Goal: Task Accomplishment & Management: Complete application form

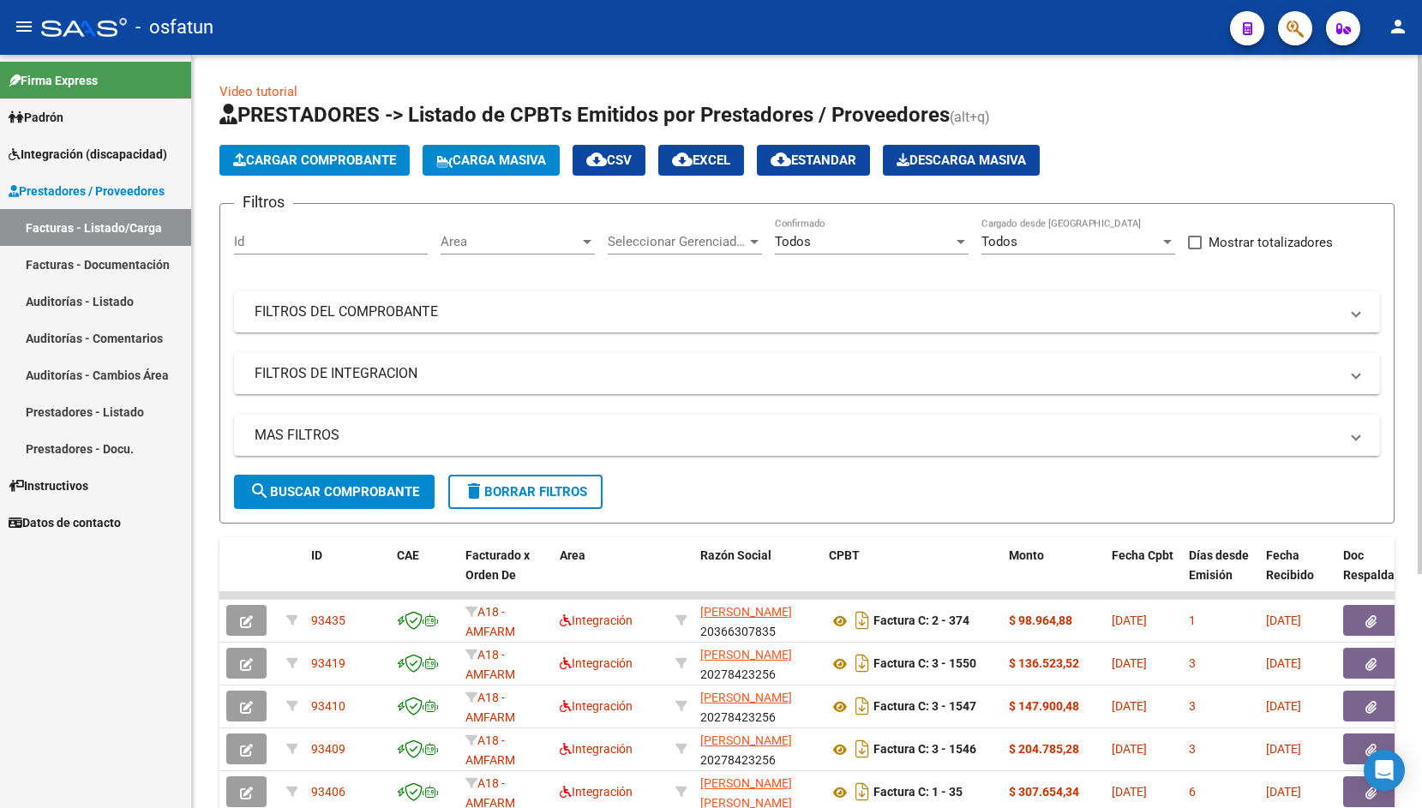
click at [273, 169] on button "Cargar Comprobante" at bounding box center [314, 160] width 190 height 31
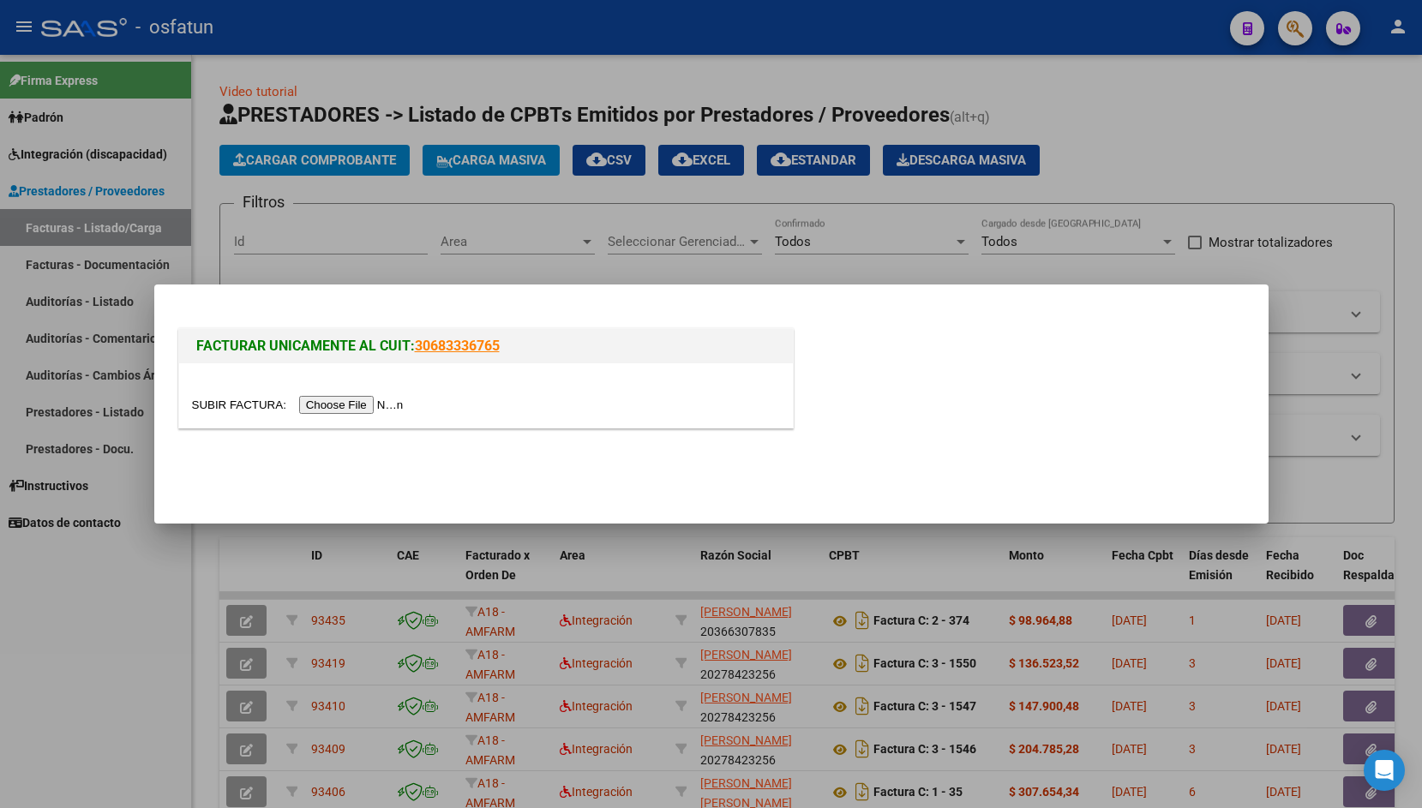
click at [233, 405] on input "file" at bounding box center [300, 405] width 217 height 18
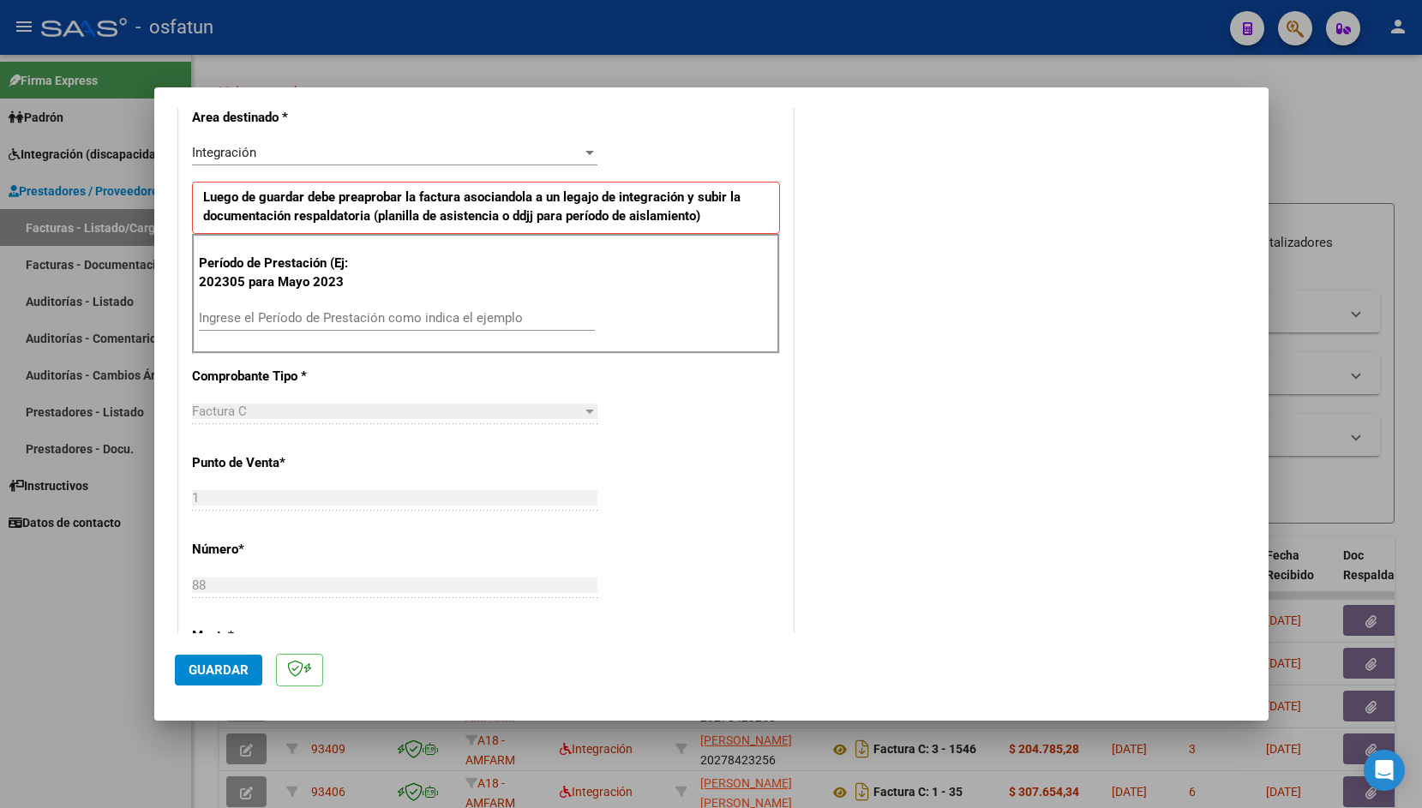
scroll to position [410, 0]
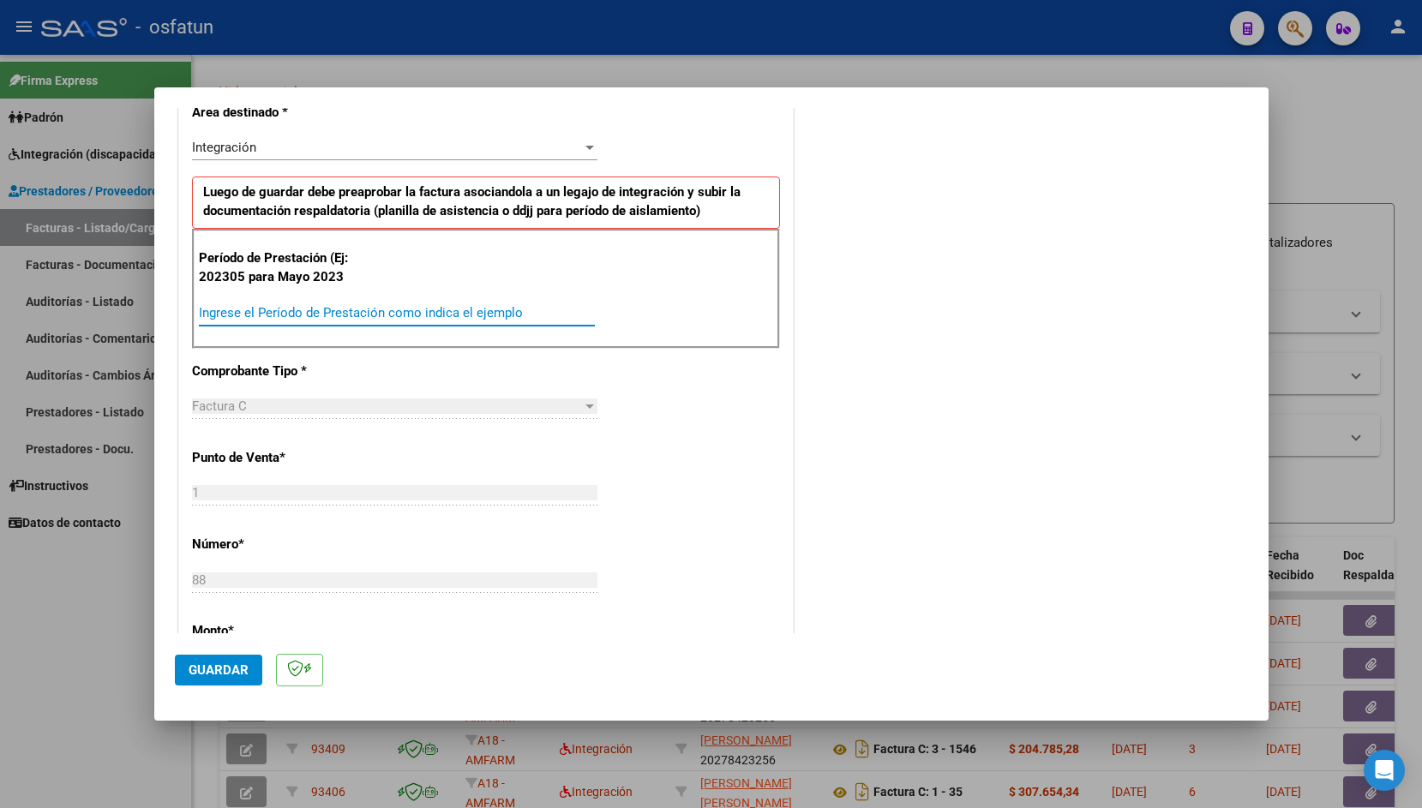
click at [315, 306] on input "Ingrese el Período de Prestación como indica el ejemplo" at bounding box center [397, 312] width 396 height 15
type input "202507"
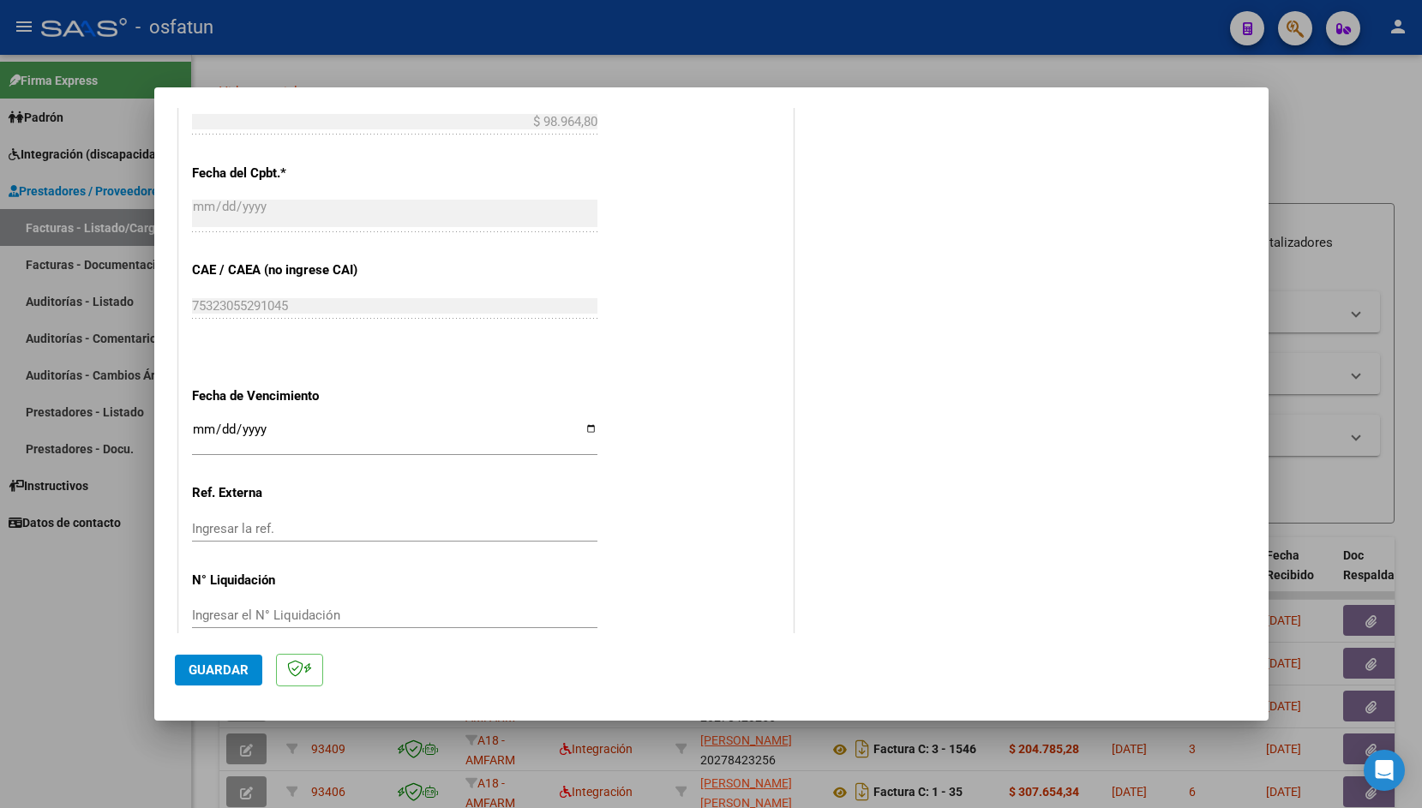
scroll to position [962, 0]
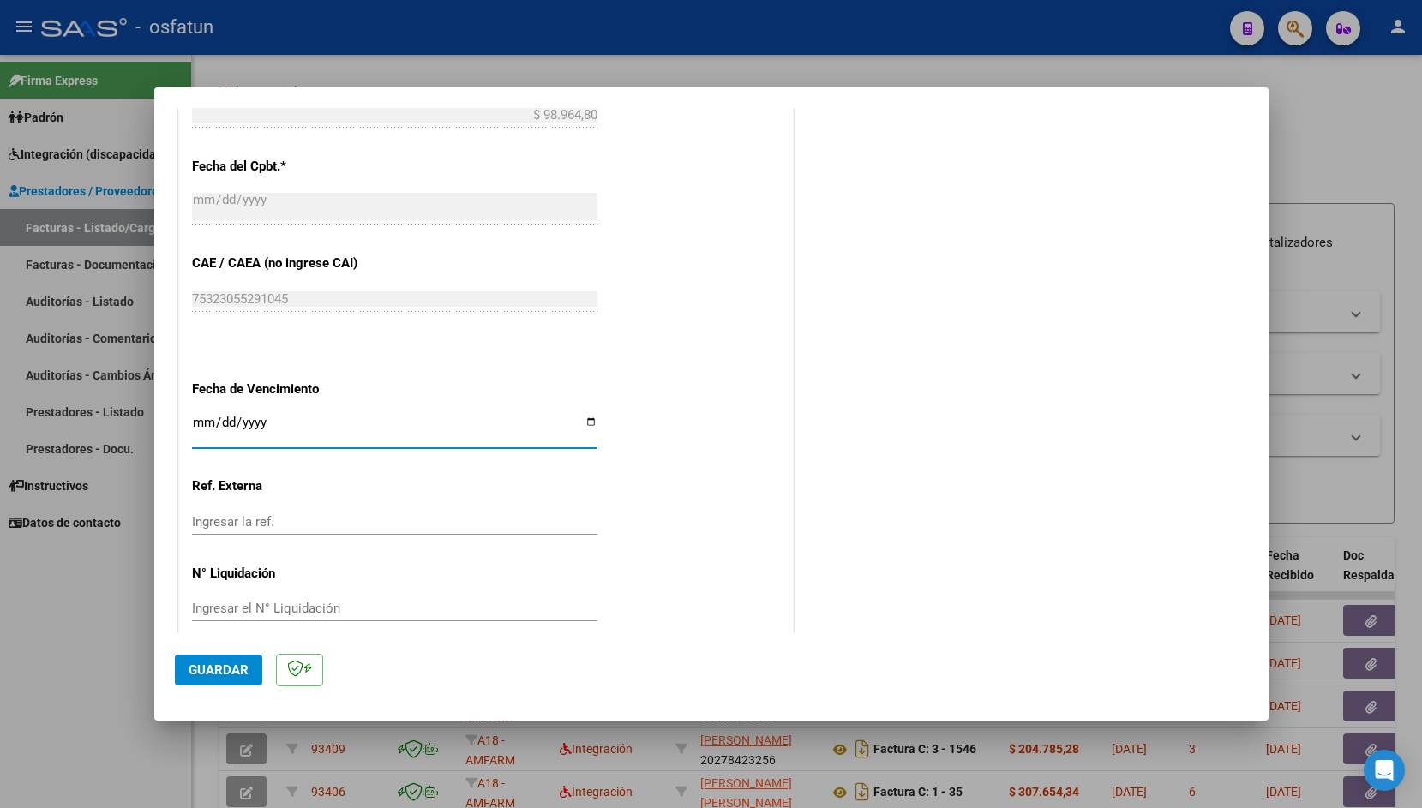
click at [201, 420] on input "Ingresar la fecha" at bounding box center [394, 429] width 405 height 27
type input "[DATE]"
click at [211, 672] on span "Guardar" at bounding box center [219, 669] width 60 height 15
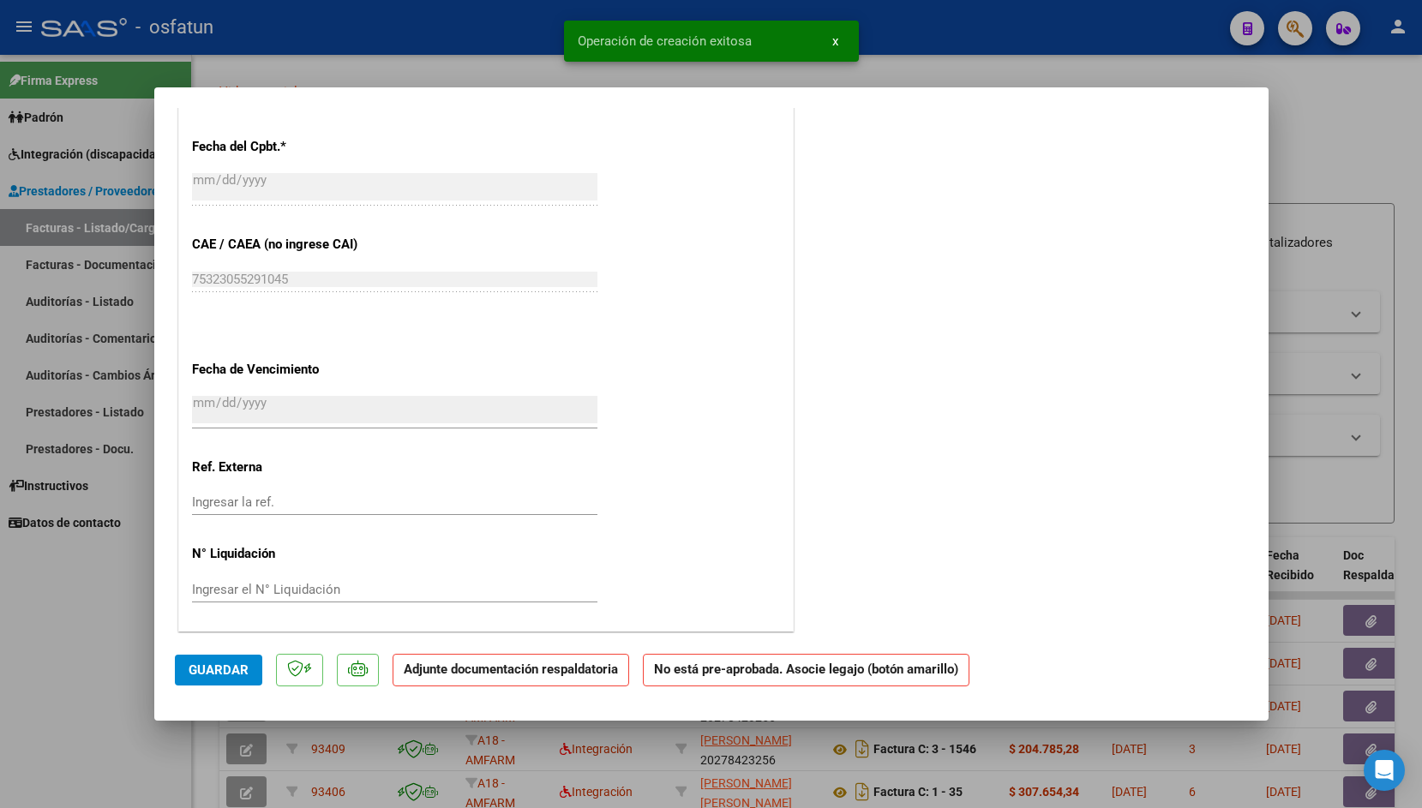
scroll to position [0, 0]
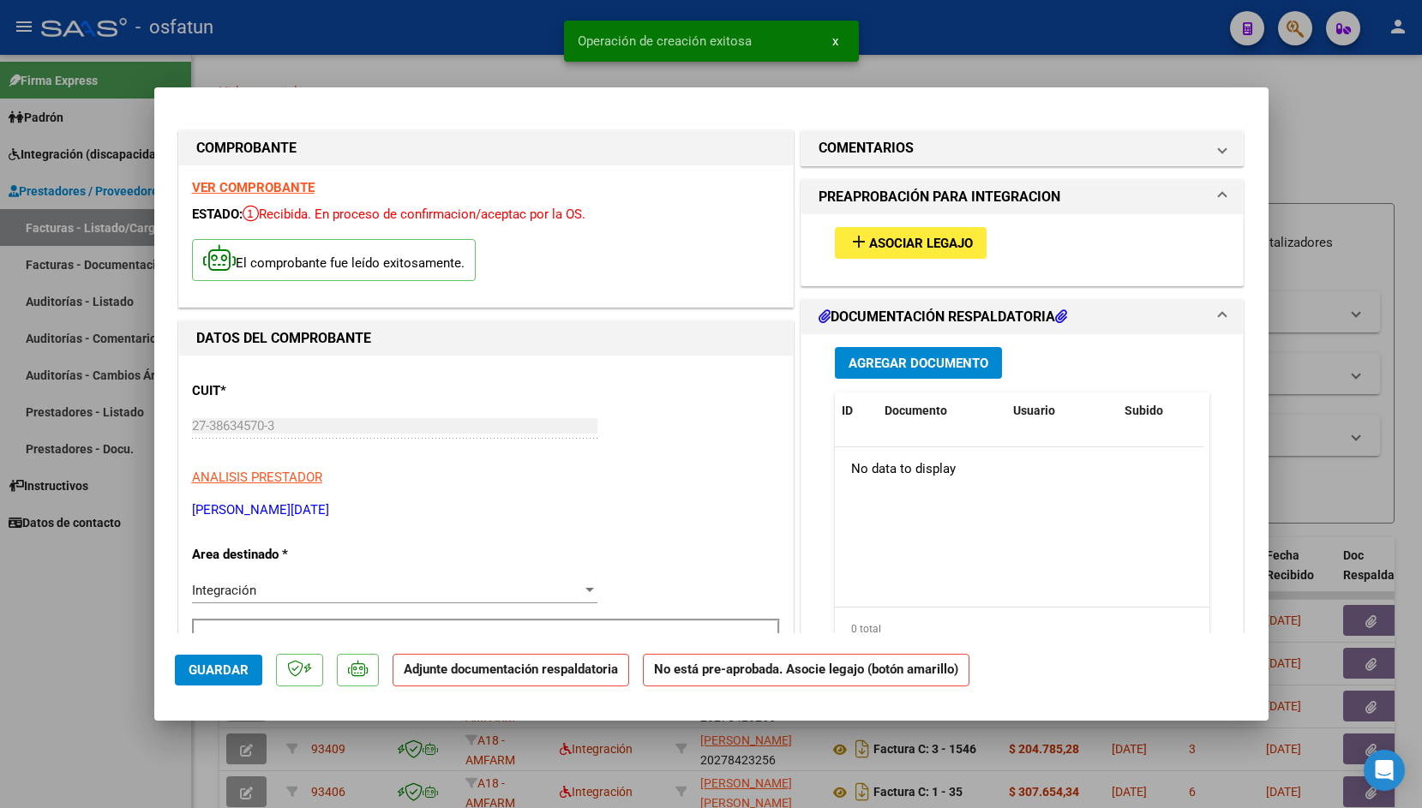
click at [924, 243] on span "Asociar Legajo" at bounding box center [921, 243] width 104 height 15
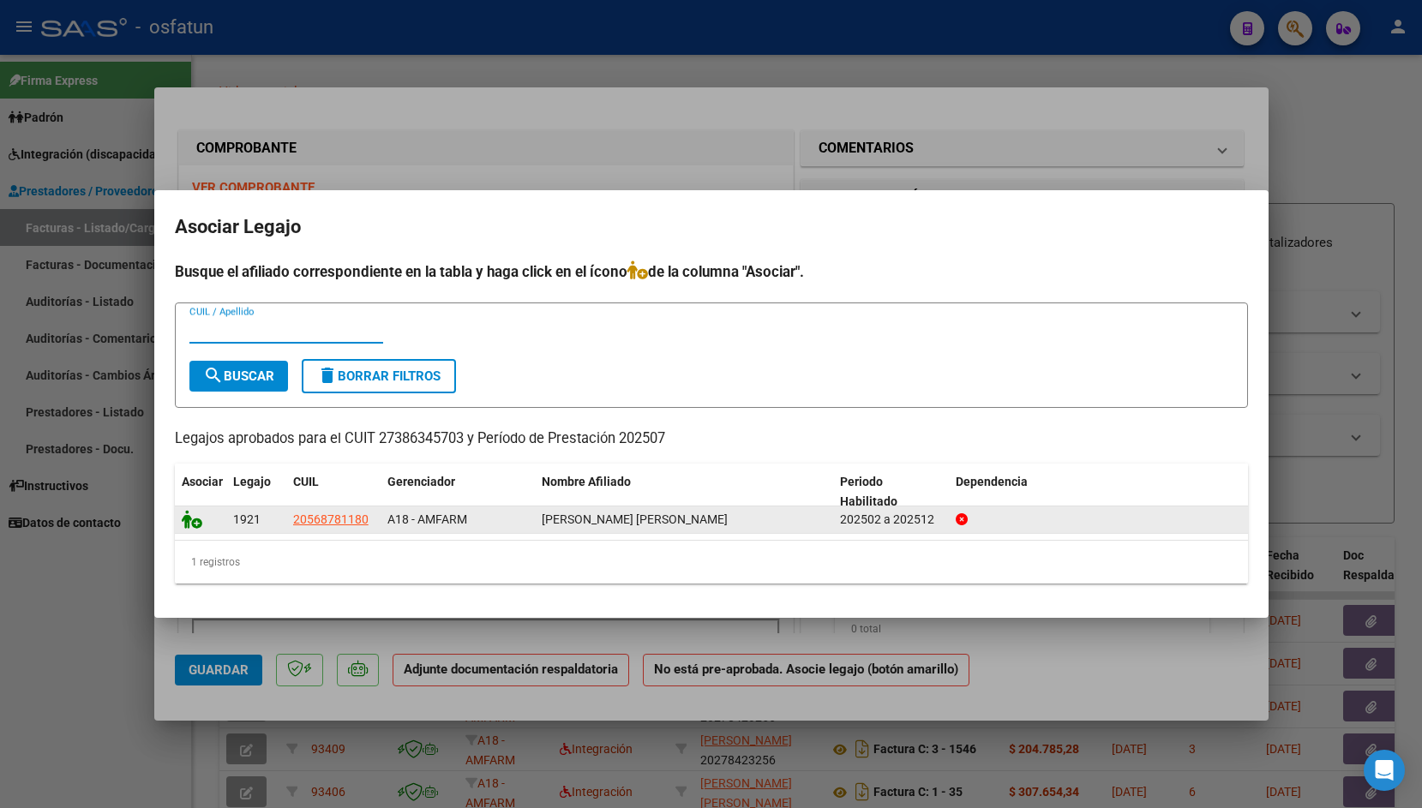
click at [189, 521] on icon at bounding box center [192, 519] width 21 height 19
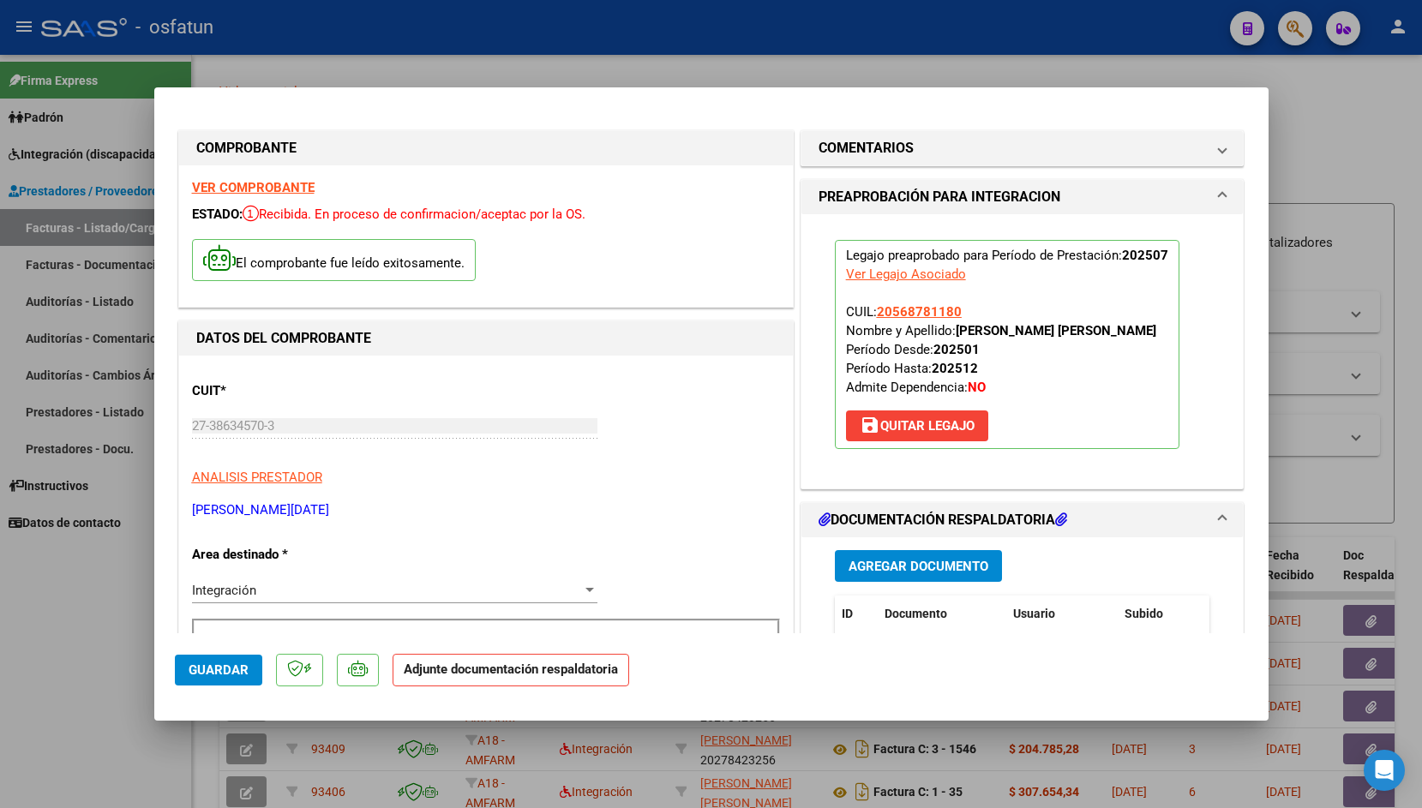
click at [867, 558] on button "Agregar Documento" at bounding box center [918, 566] width 167 height 32
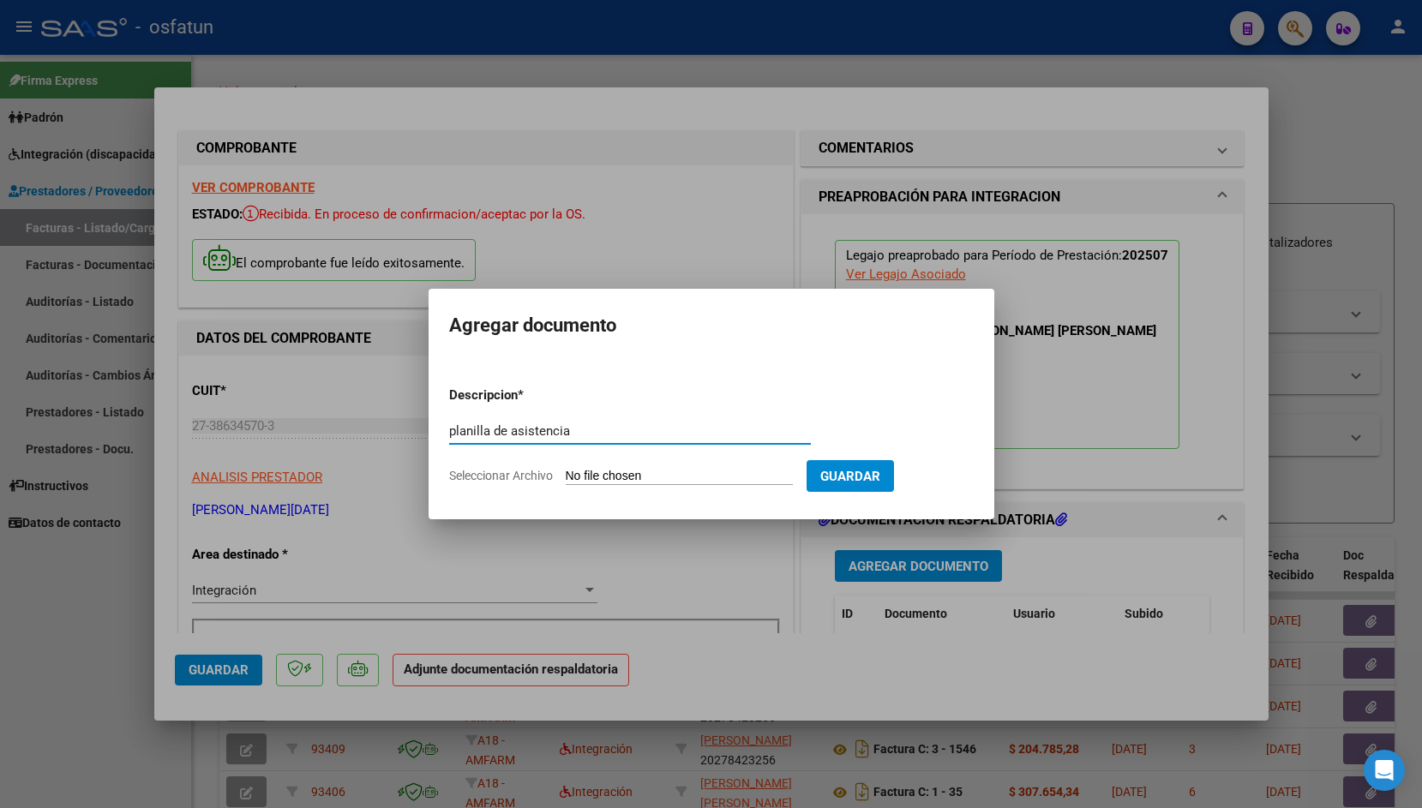
type input "planilla de asistencia"
click at [627, 473] on input "Seleccionar Archivo" at bounding box center [679, 477] width 227 height 16
type input "C:\fakepath\planilla [PERSON_NAME].pdf"
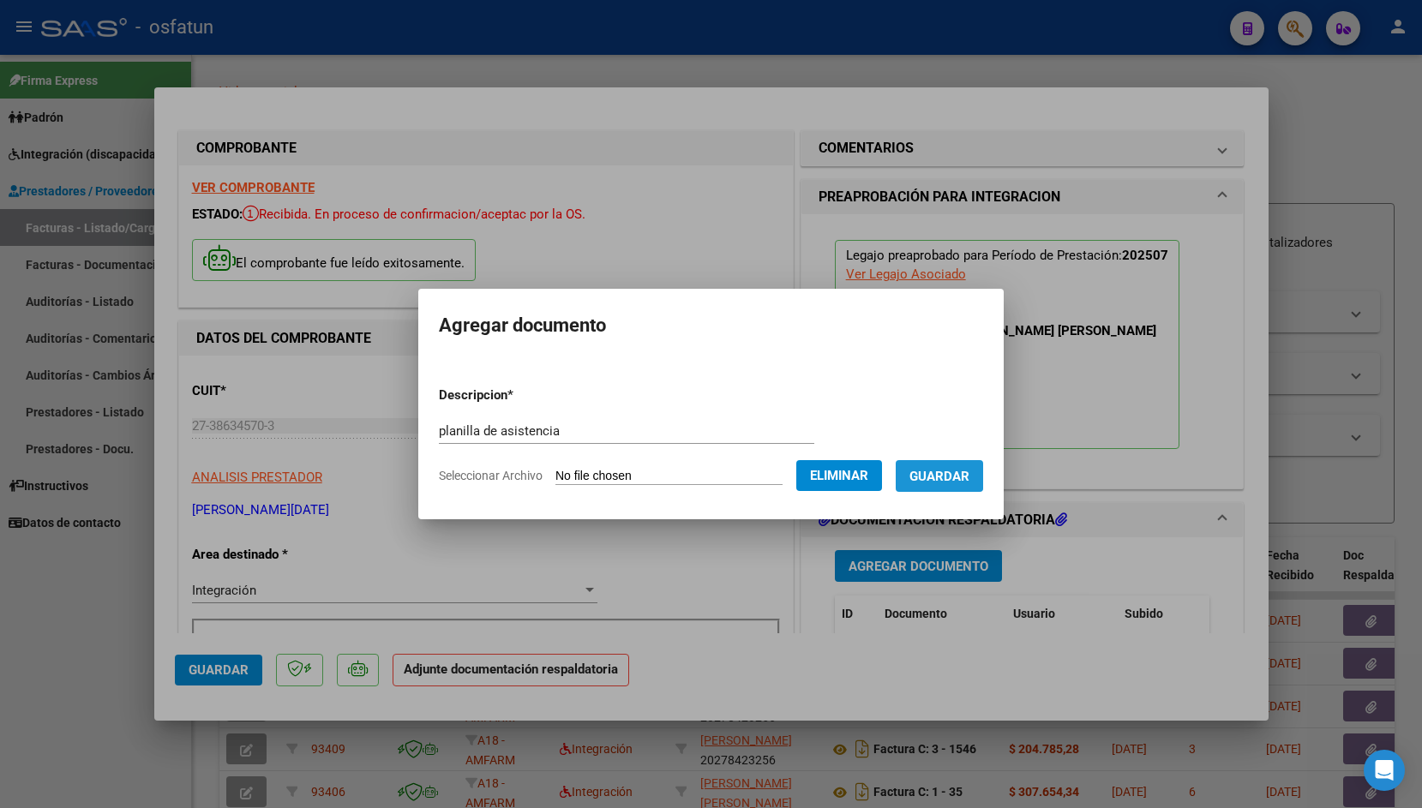
click at [925, 474] on span "Guardar" at bounding box center [939, 476] width 60 height 15
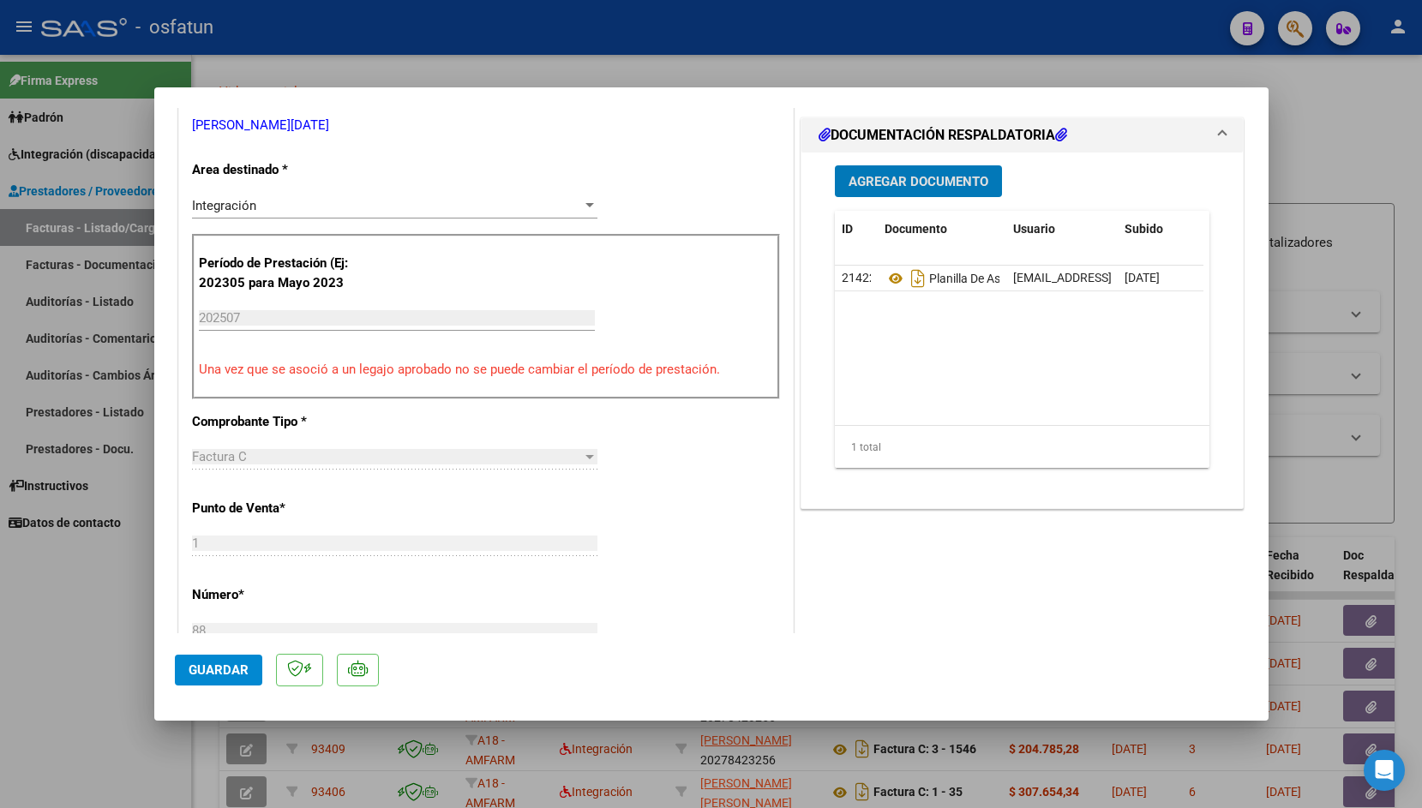
scroll to position [387, 0]
click at [215, 661] on button "Guardar" at bounding box center [218, 670] width 87 height 31
click at [233, 662] on button "Guardar" at bounding box center [218, 670] width 87 height 31
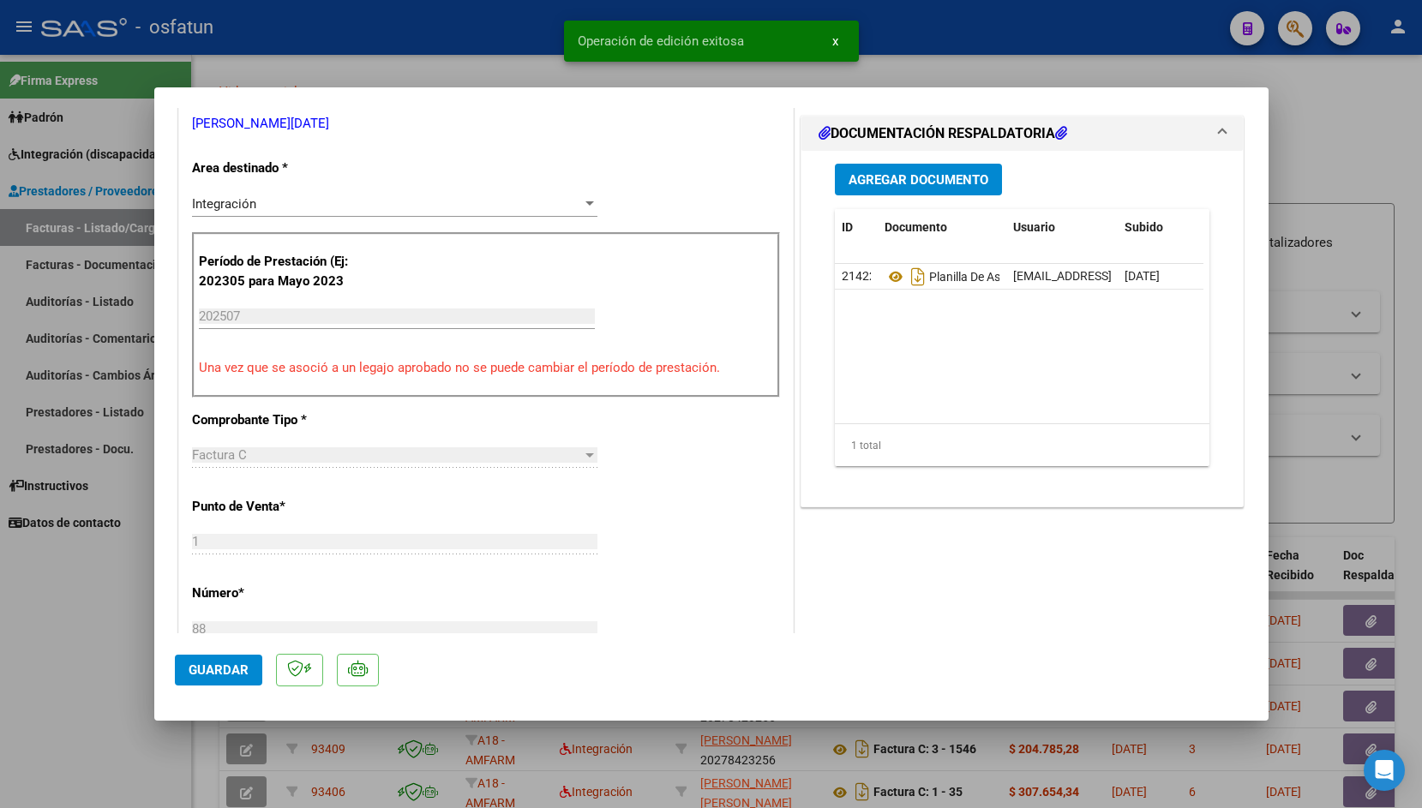
click at [477, 29] on div at bounding box center [711, 404] width 1422 height 808
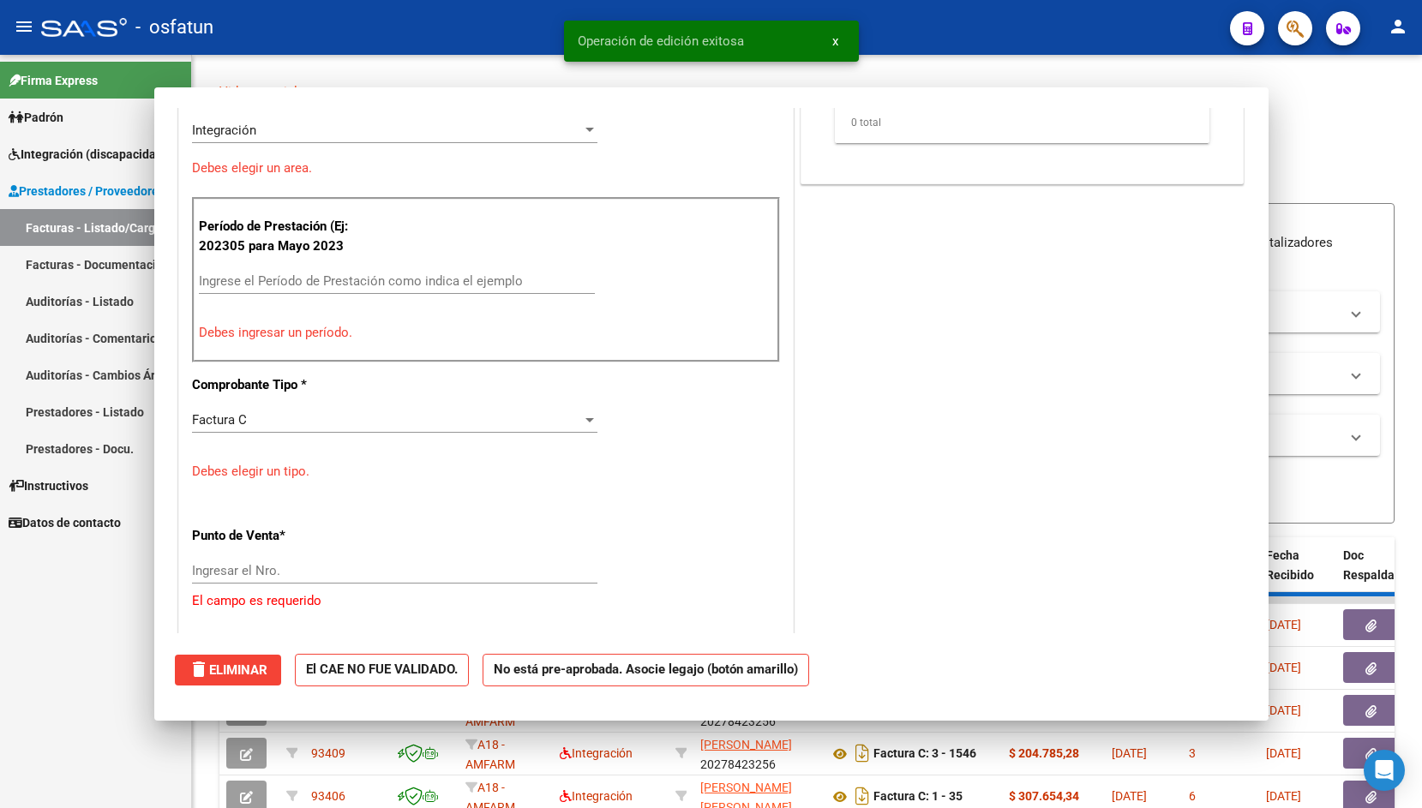
scroll to position [0, 0]
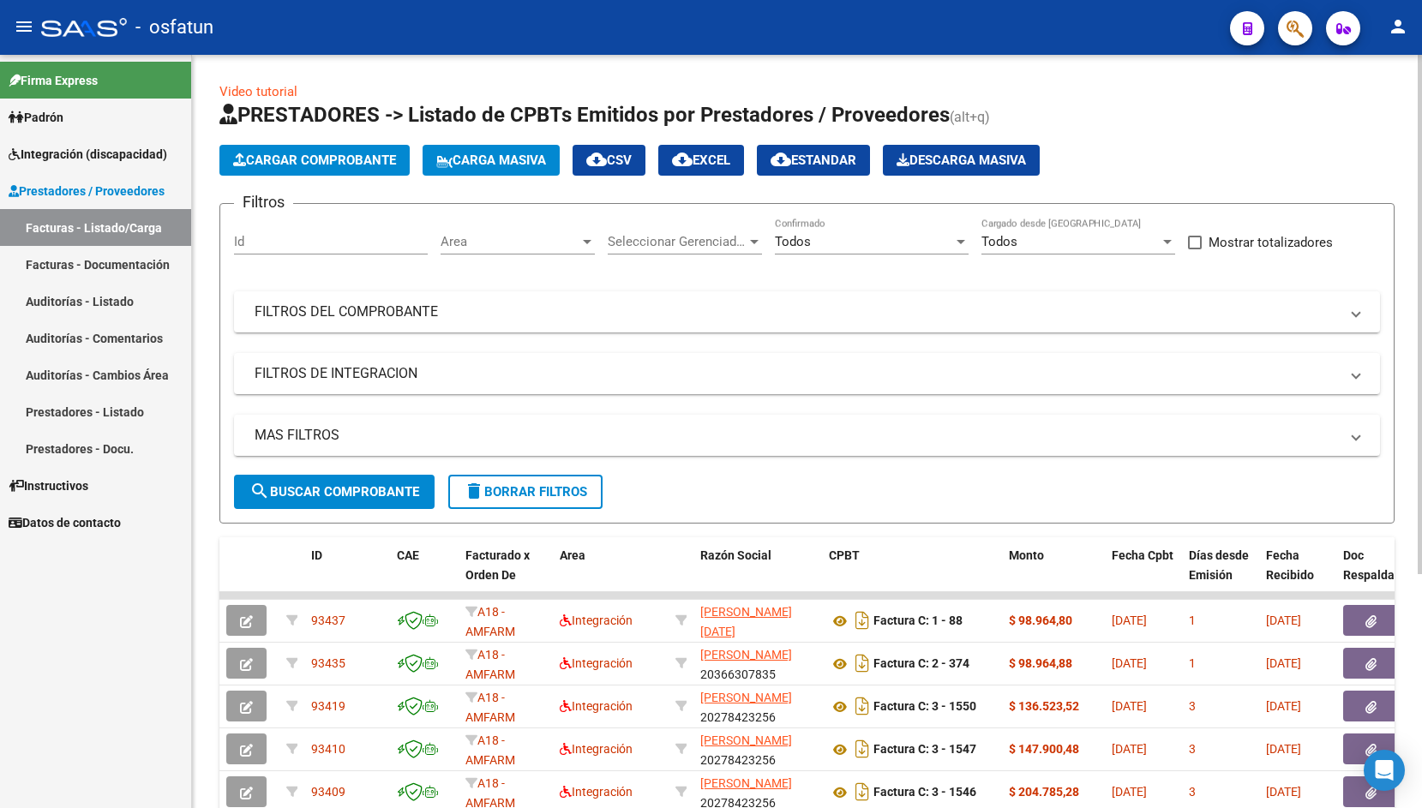
click at [314, 161] on span "Cargar Comprobante" at bounding box center [314, 160] width 163 height 15
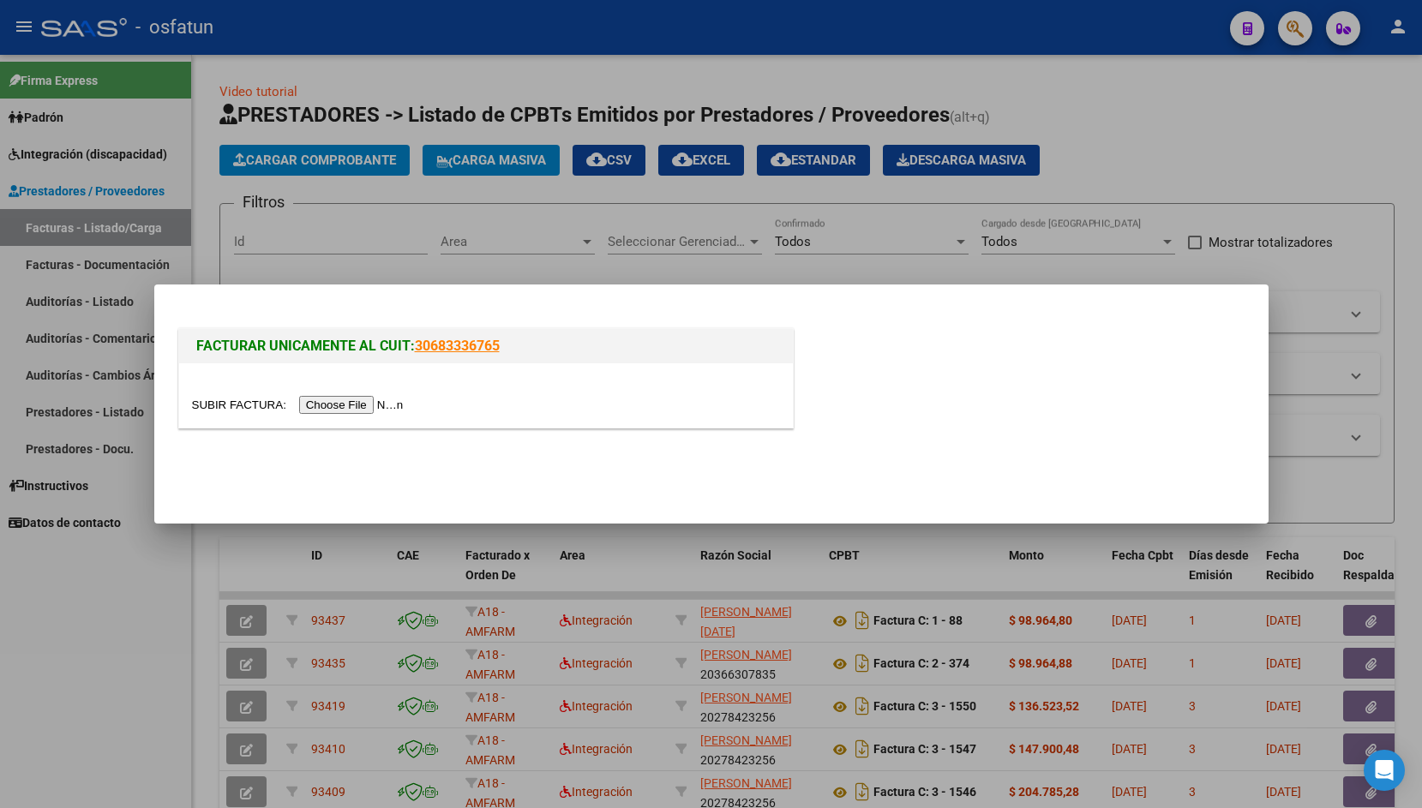
click at [242, 406] on input "file" at bounding box center [300, 405] width 217 height 18
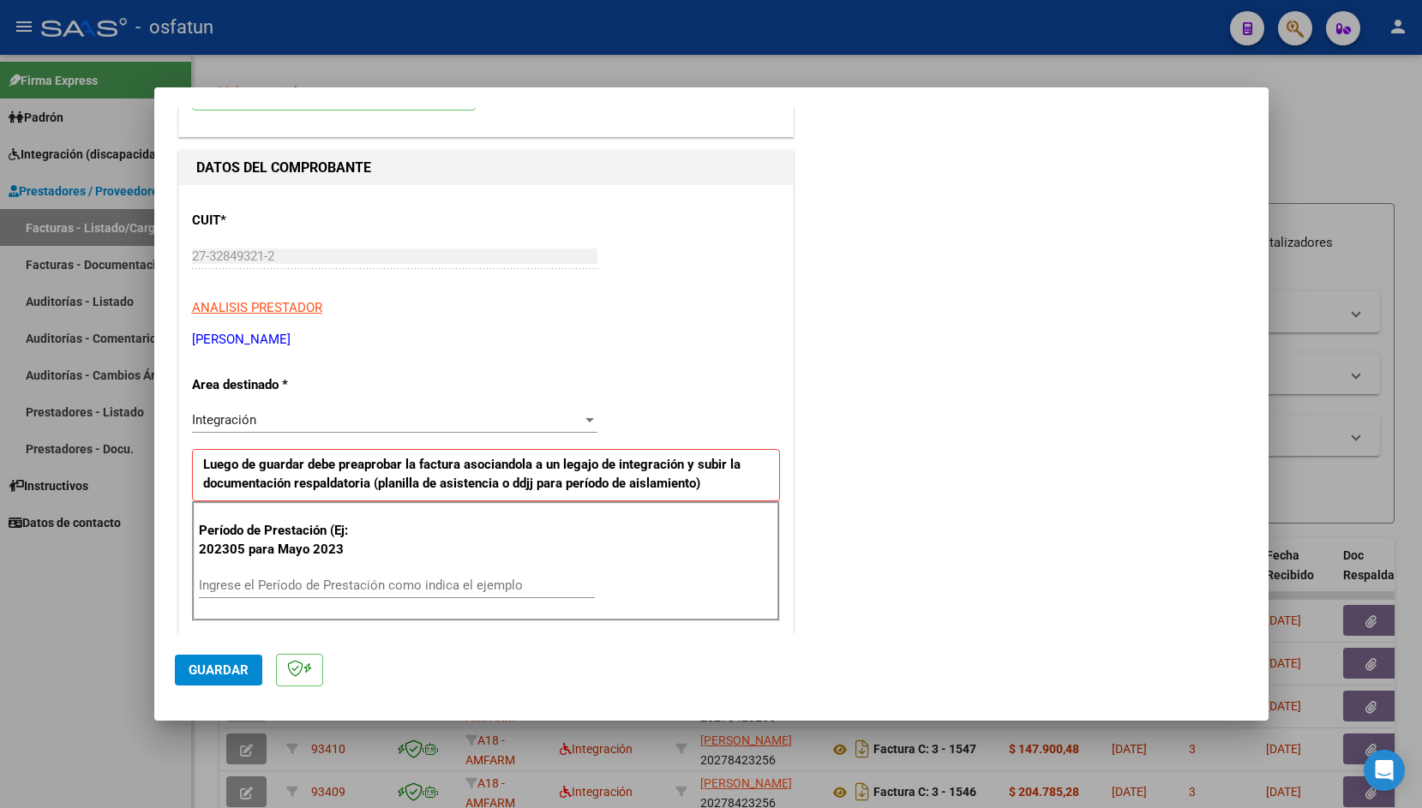
scroll to position [141, 0]
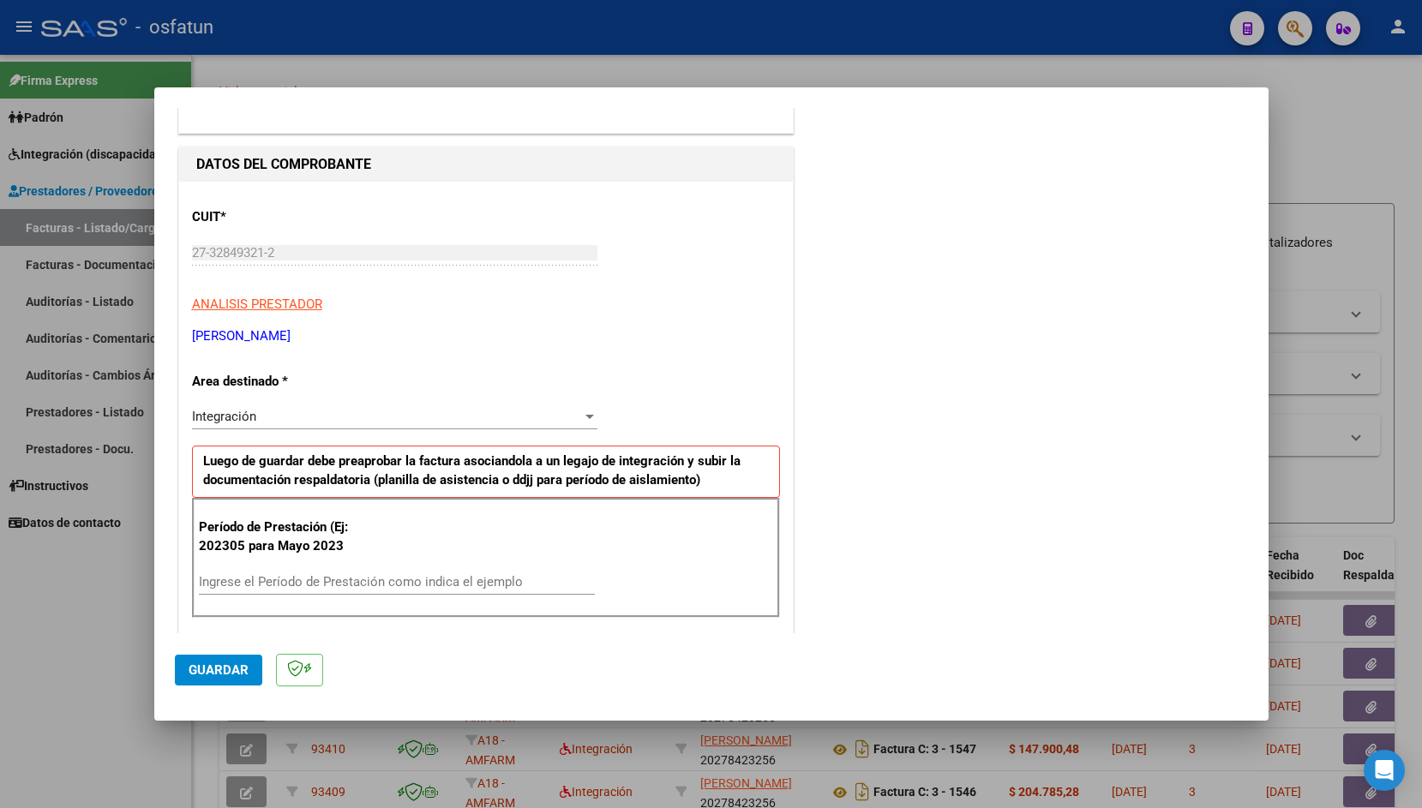
click at [227, 575] on input "Ingrese el Período de Prestación como indica el ejemplo" at bounding box center [397, 581] width 396 height 15
type input "202507"
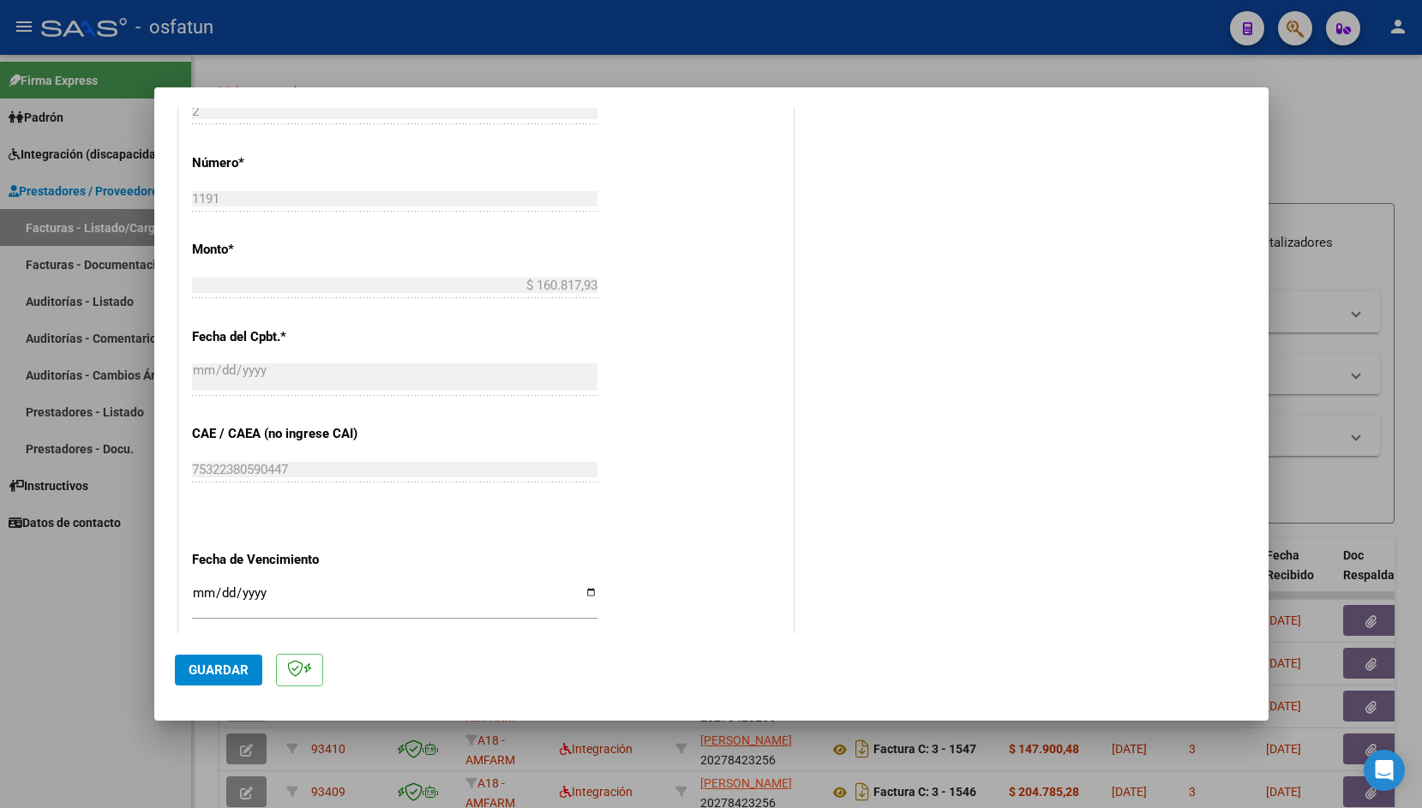
scroll to position [801, 0]
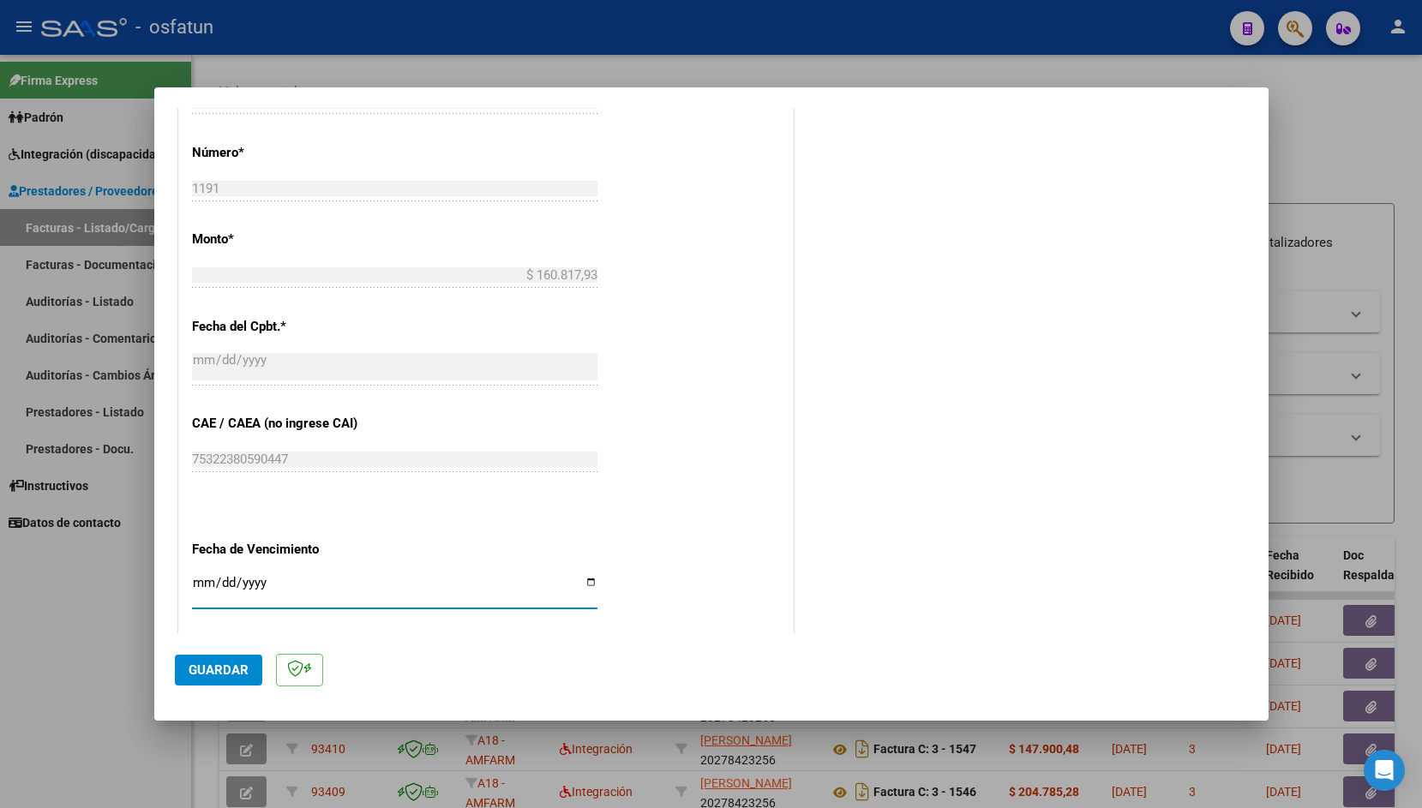
click at [196, 578] on input "Ingresar la fecha" at bounding box center [394, 589] width 405 height 27
type input "[DATE]"
click at [228, 664] on span "Guardar" at bounding box center [219, 669] width 60 height 15
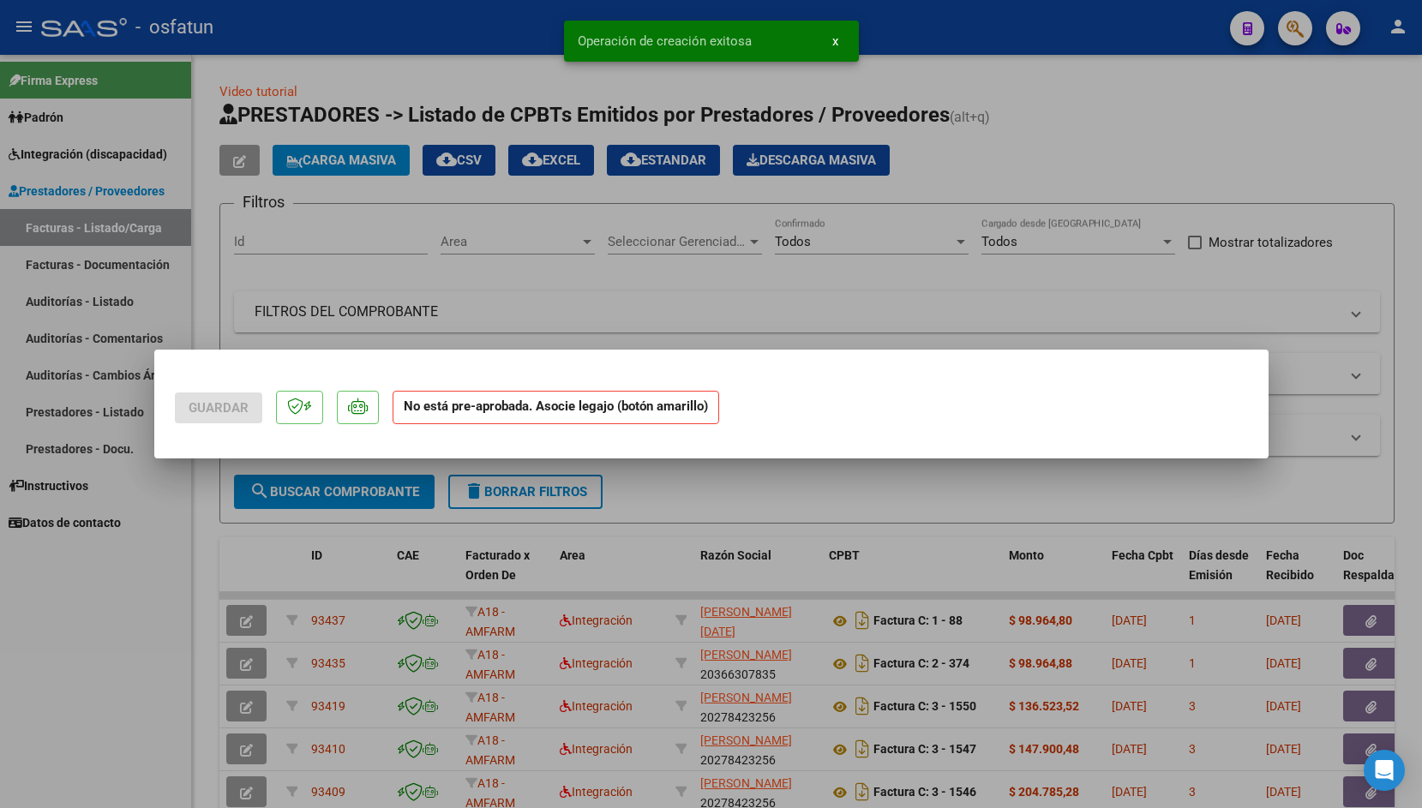
scroll to position [0, 0]
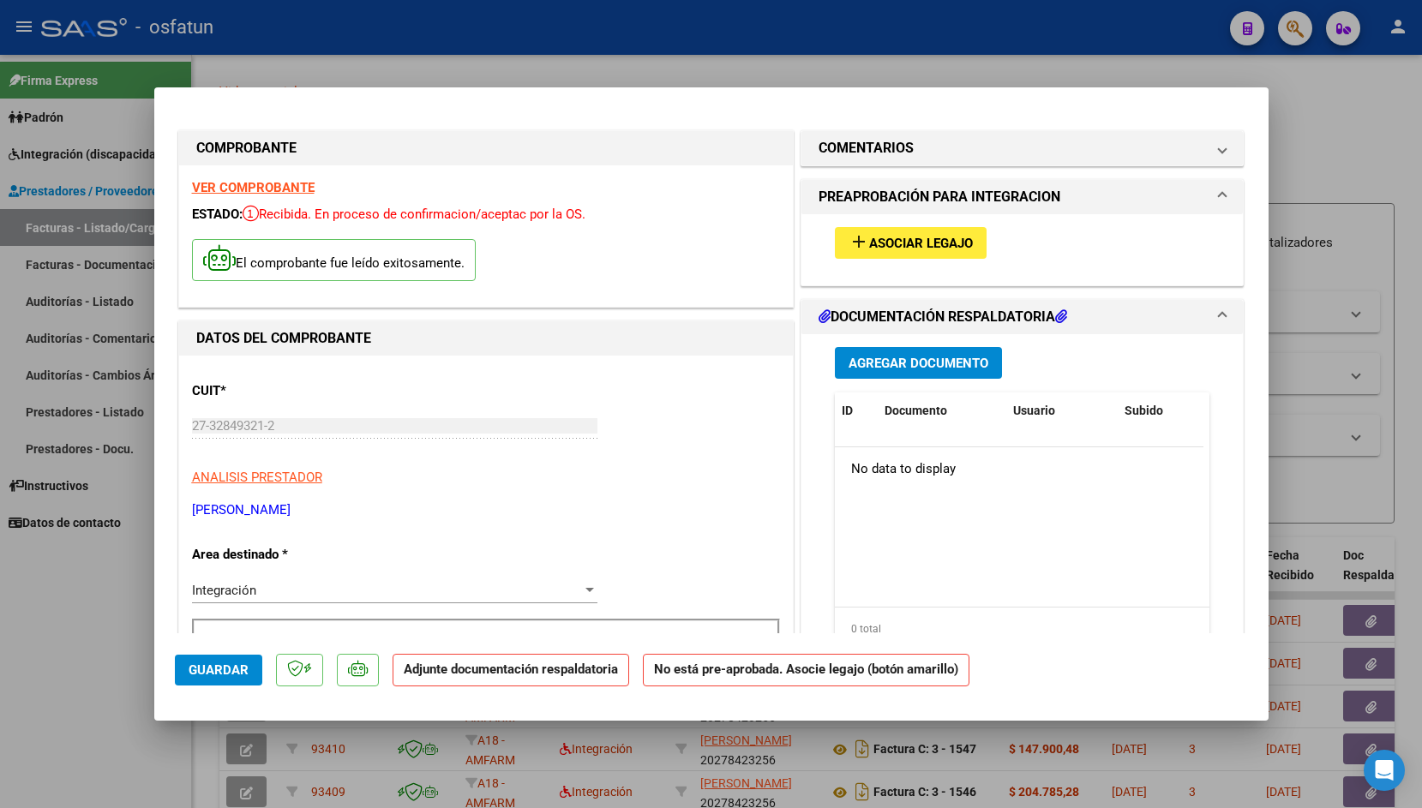
click at [904, 246] on span "Asociar Legajo" at bounding box center [921, 243] width 104 height 15
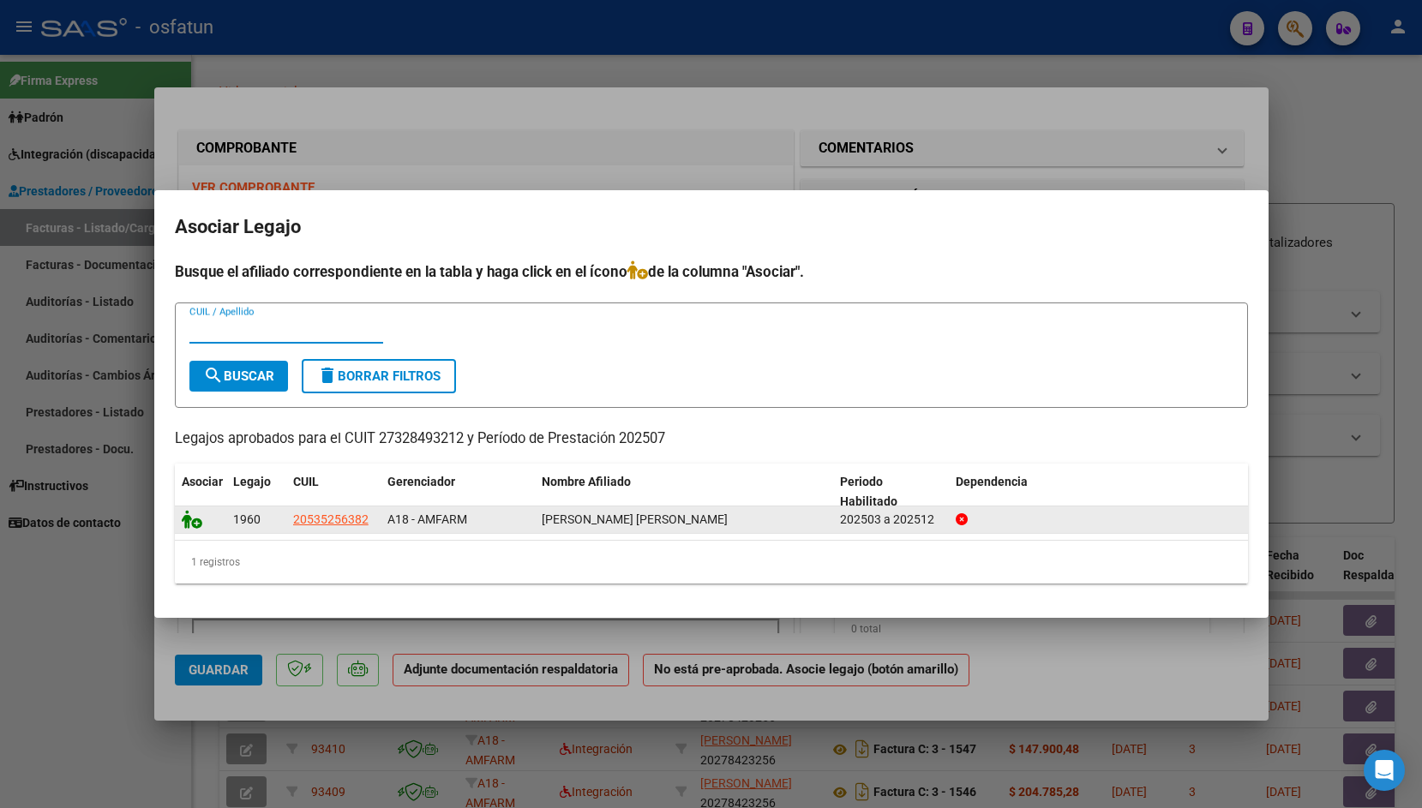
click at [185, 523] on icon at bounding box center [192, 519] width 21 height 19
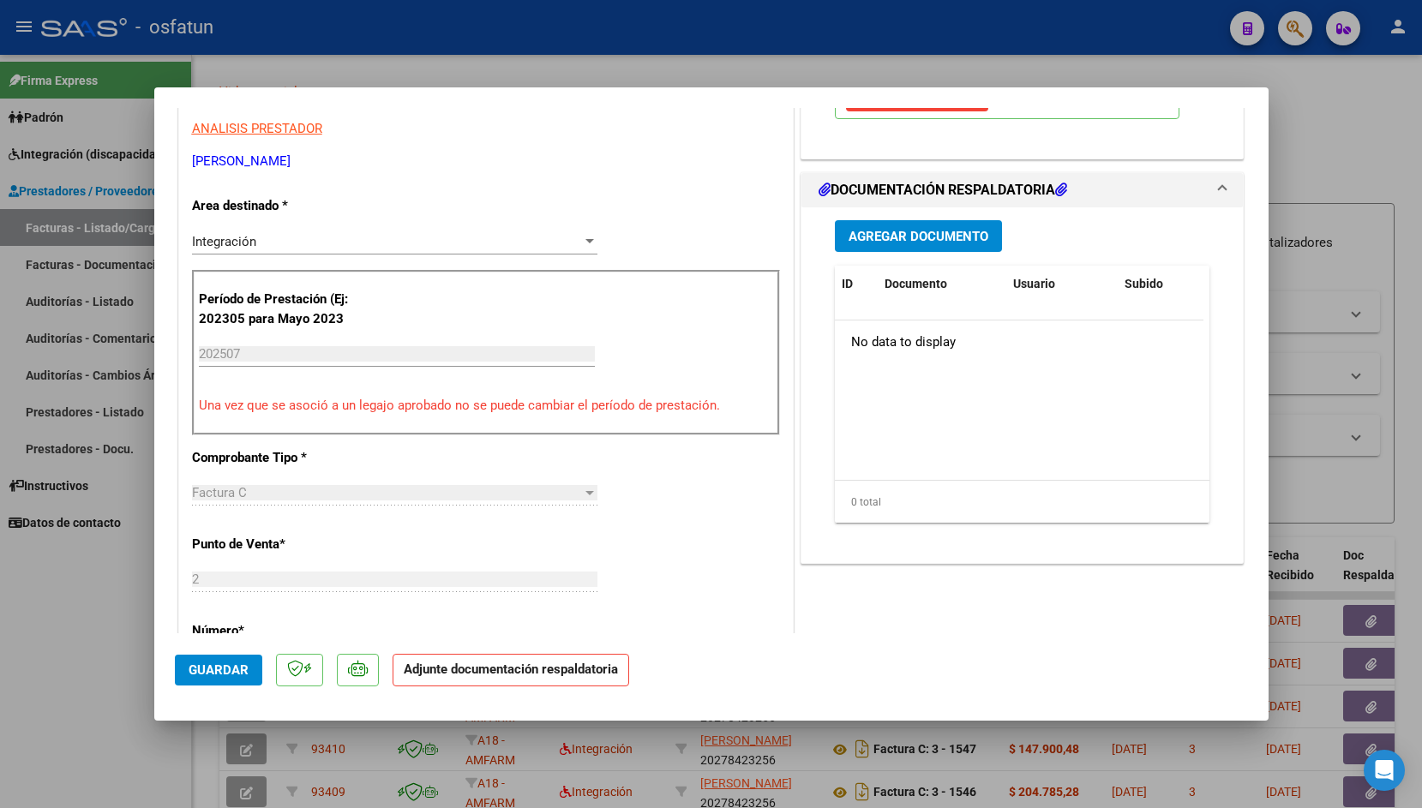
scroll to position [250, 0]
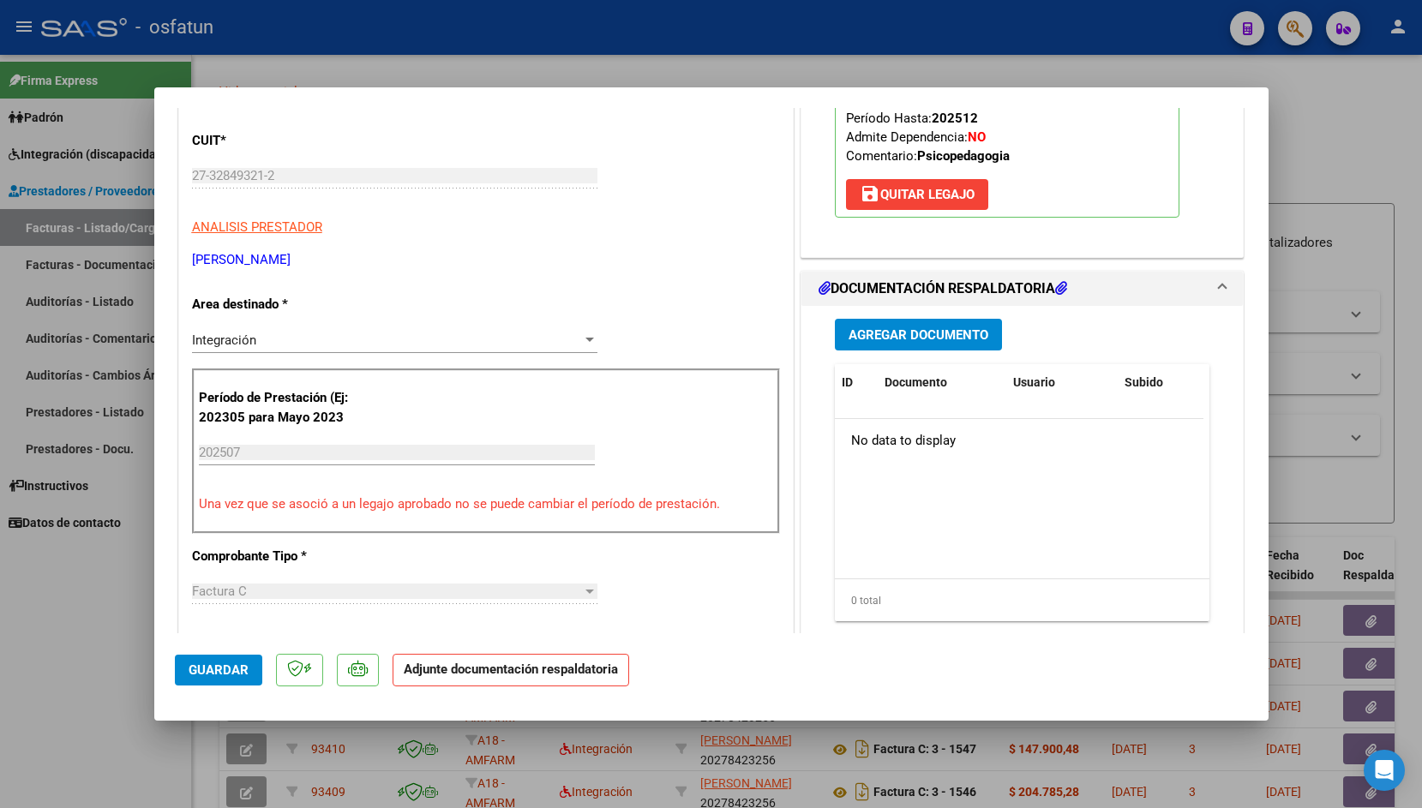
click at [883, 343] on span "Agregar Documento" at bounding box center [918, 334] width 140 height 15
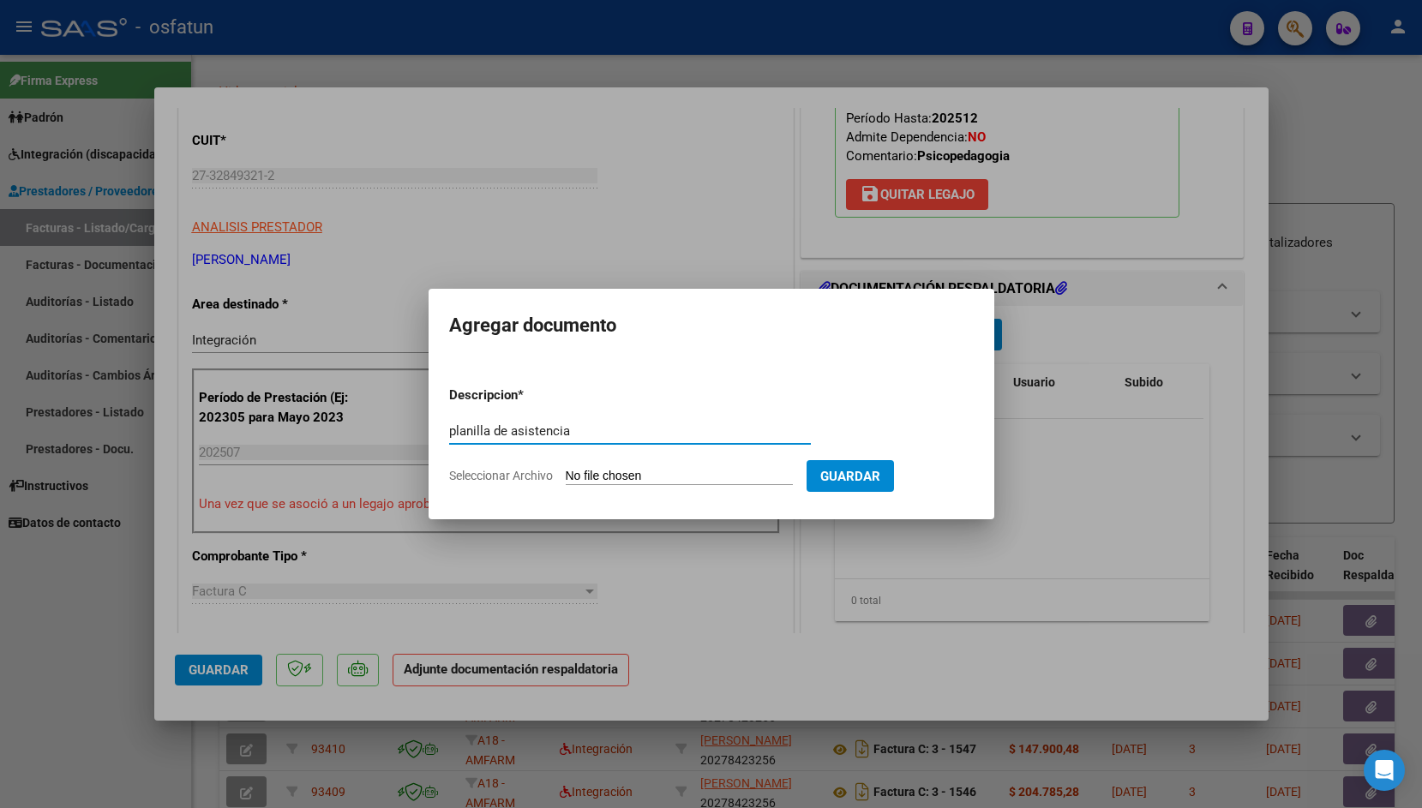
type input "planilla de asistencia"
click at [585, 473] on input "Seleccionar Archivo" at bounding box center [679, 477] width 227 height 16
type input "C:\fakepath\[PERSON_NAME].pdf"
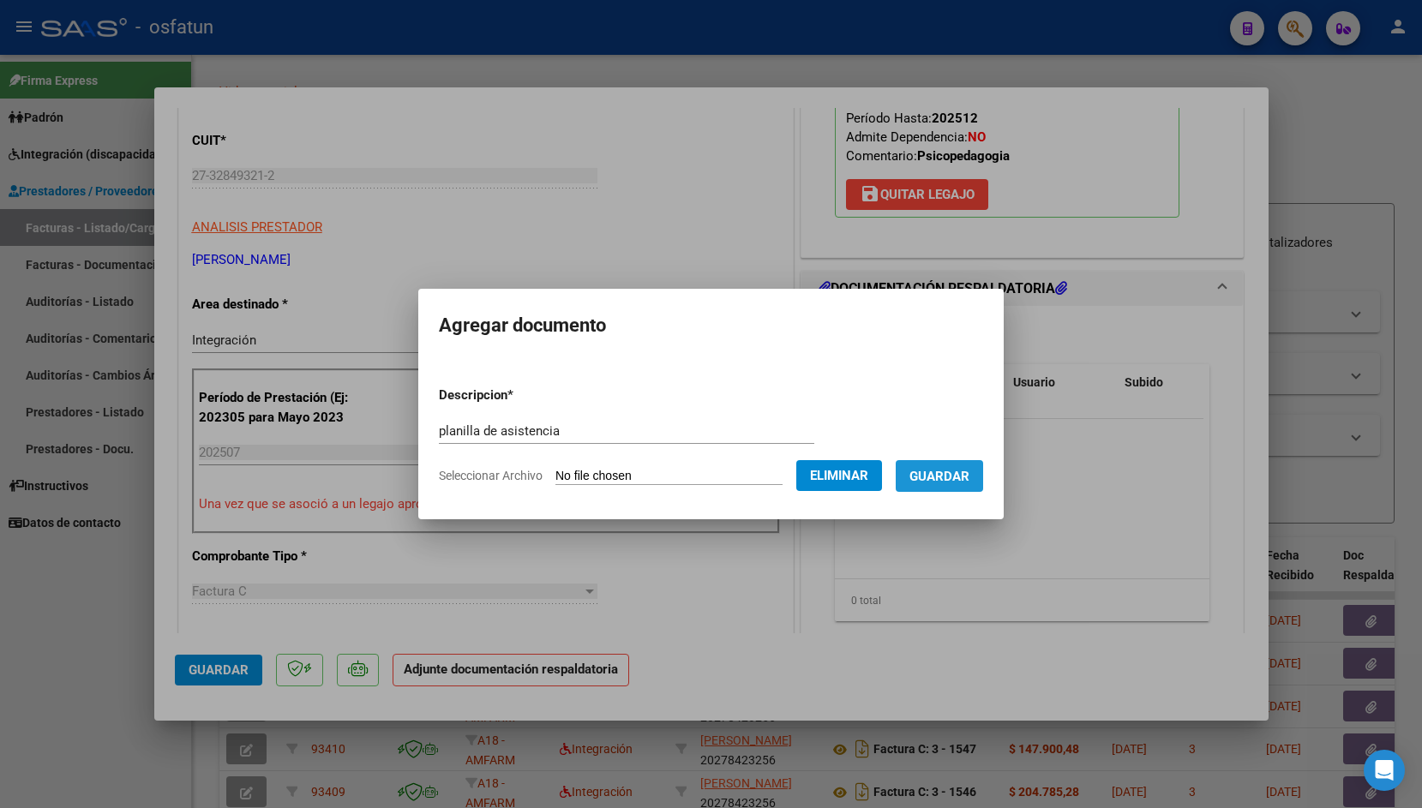
click at [946, 472] on span "Guardar" at bounding box center [939, 476] width 60 height 15
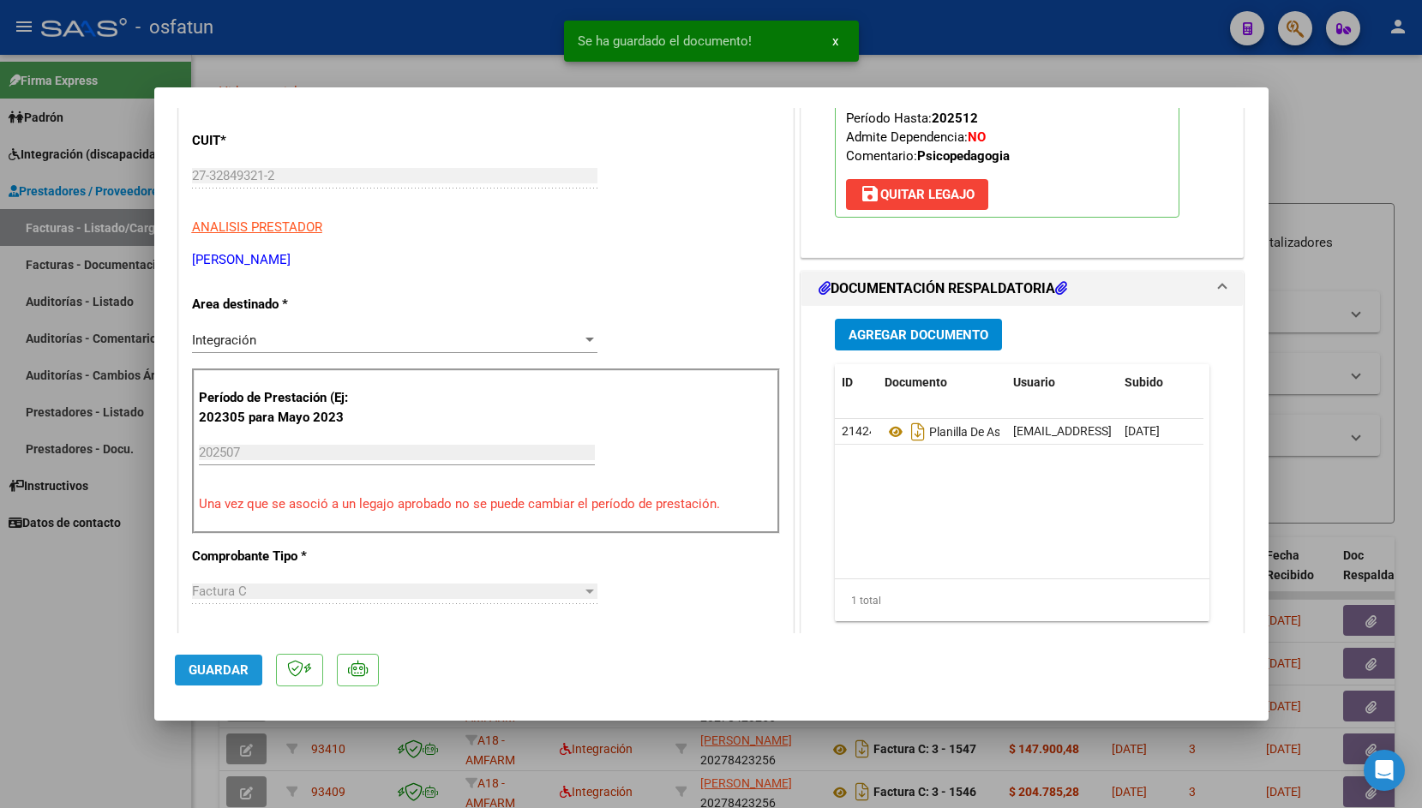
click at [224, 679] on button "Guardar" at bounding box center [218, 670] width 87 height 31
click at [321, 81] on div at bounding box center [711, 404] width 1422 height 808
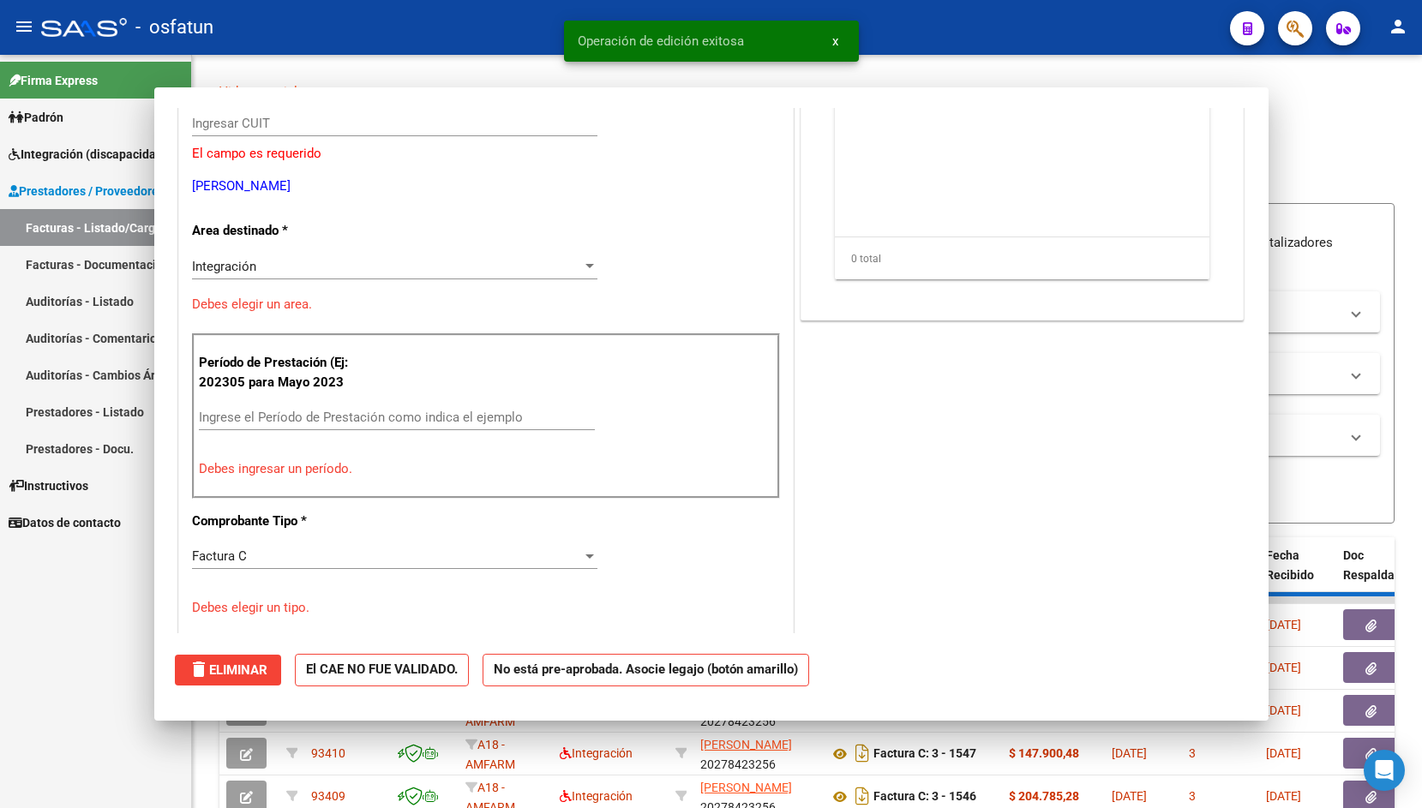
scroll to position [0, 0]
